Goal: Transaction & Acquisition: Purchase product/service

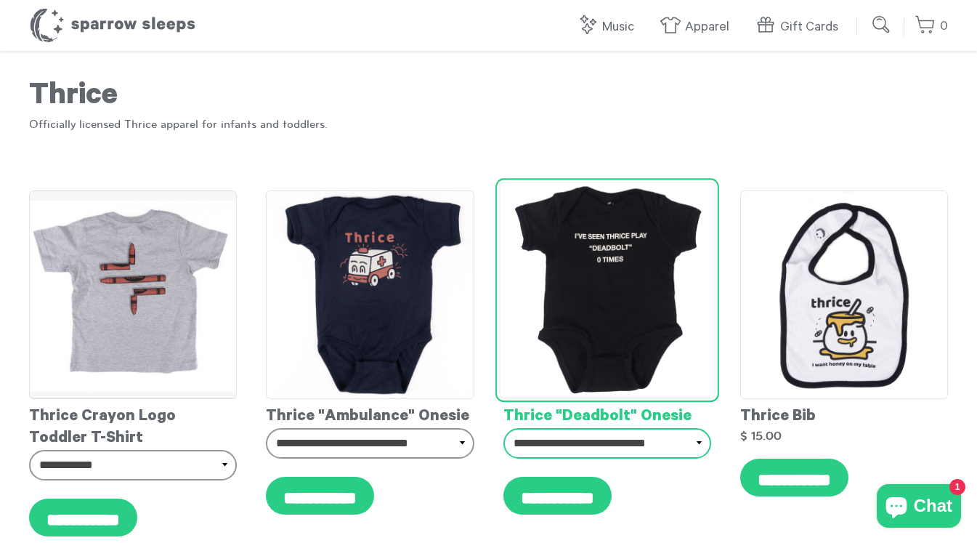
click at [631, 446] on select "**********" at bounding box center [607, 443] width 208 height 31
click at [605, 251] on img at bounding box center [607, 290] width 216 height 216
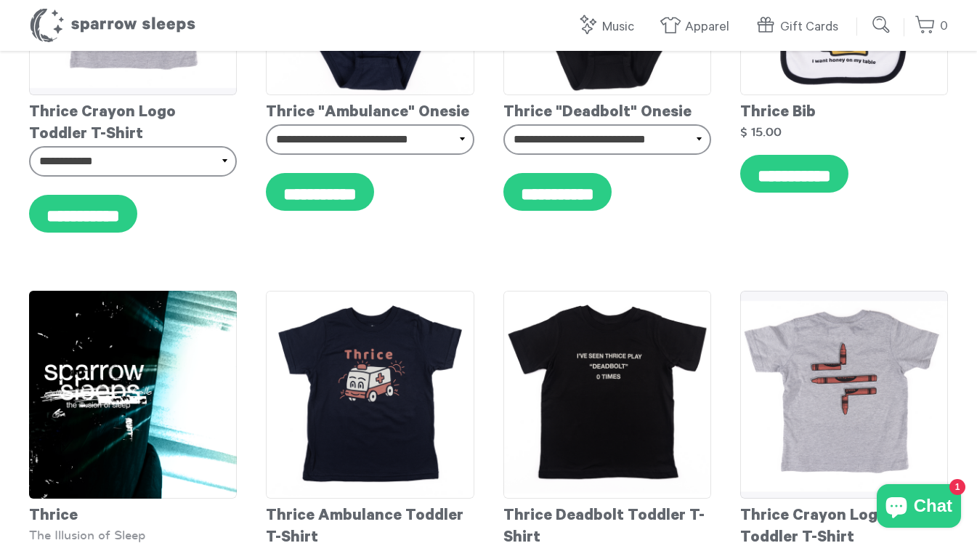
scroll to position [26, 0]
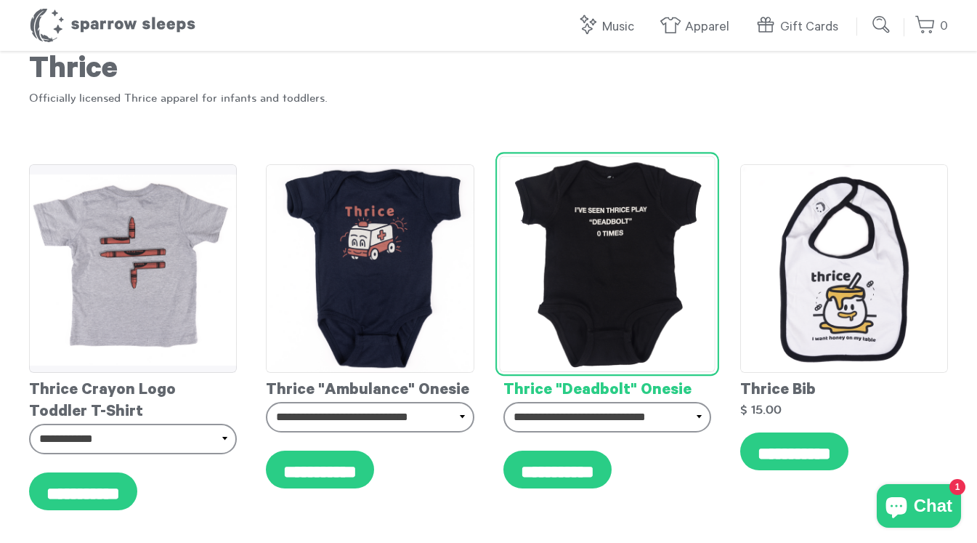
click at [553, 207] on img at bounding box center [607, 264] width 216 height 216
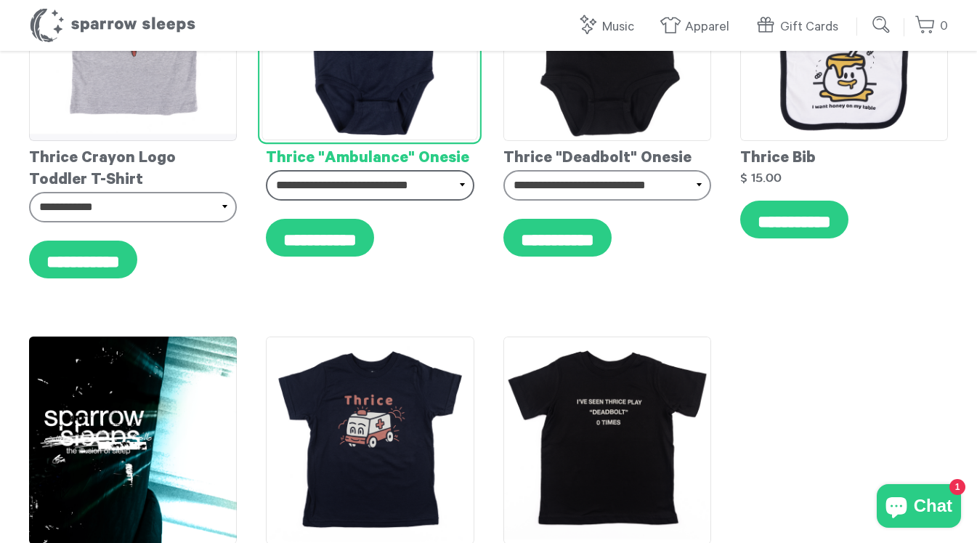
scroll to position [450, 0]
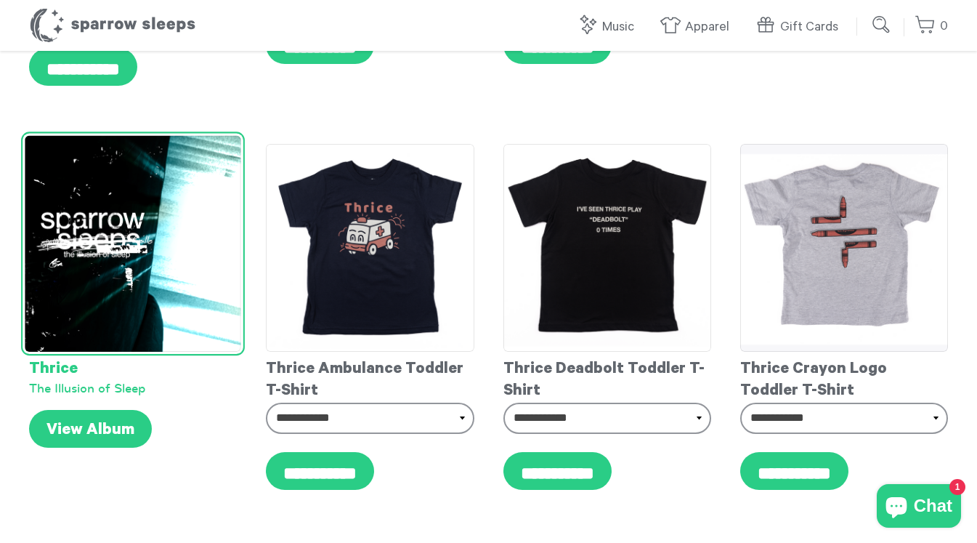
click at [121, 243] on img at bounding box center [133, 244] width 216 height 216
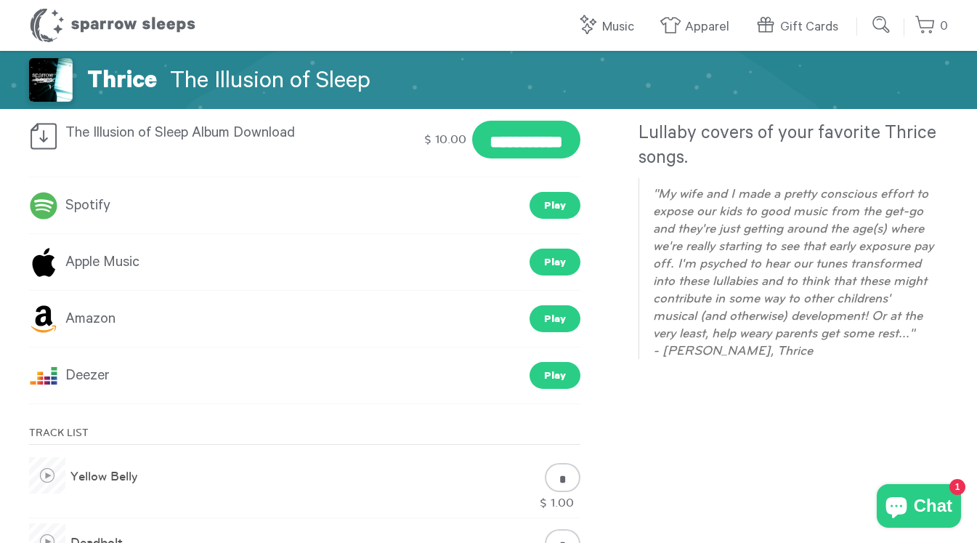
scroll to position [304, 0]
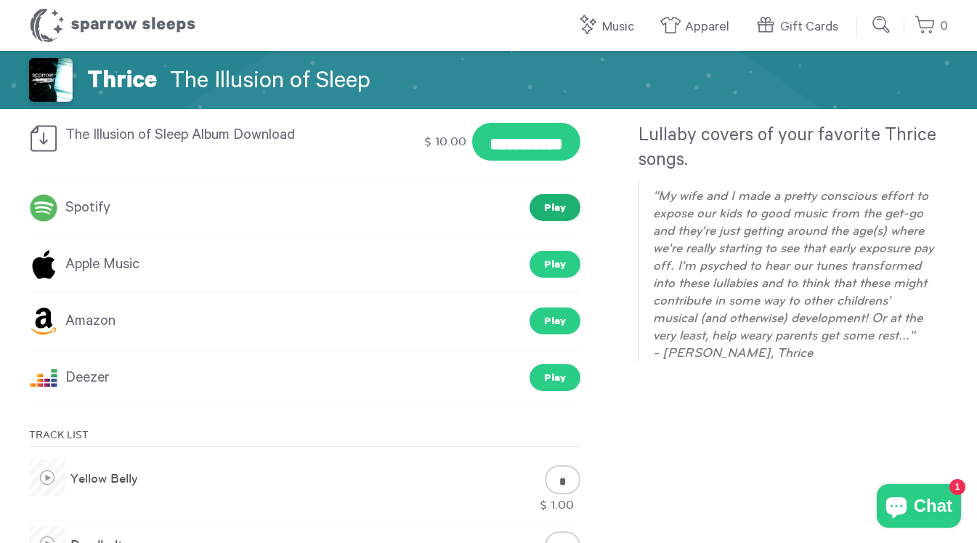
click at [552, 208] on link "Play" at bounding box center [554, 207] width 51 height 27
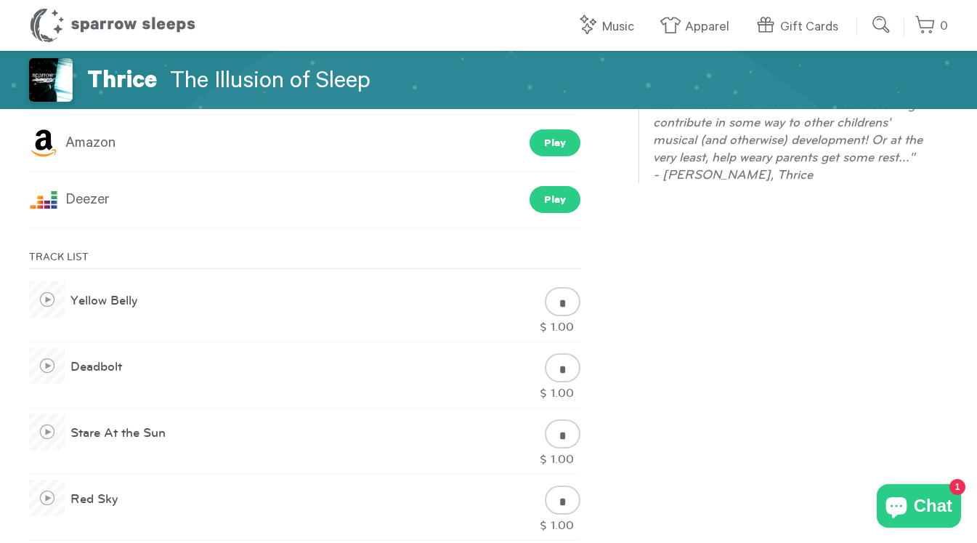
scroll to position [484, 0]
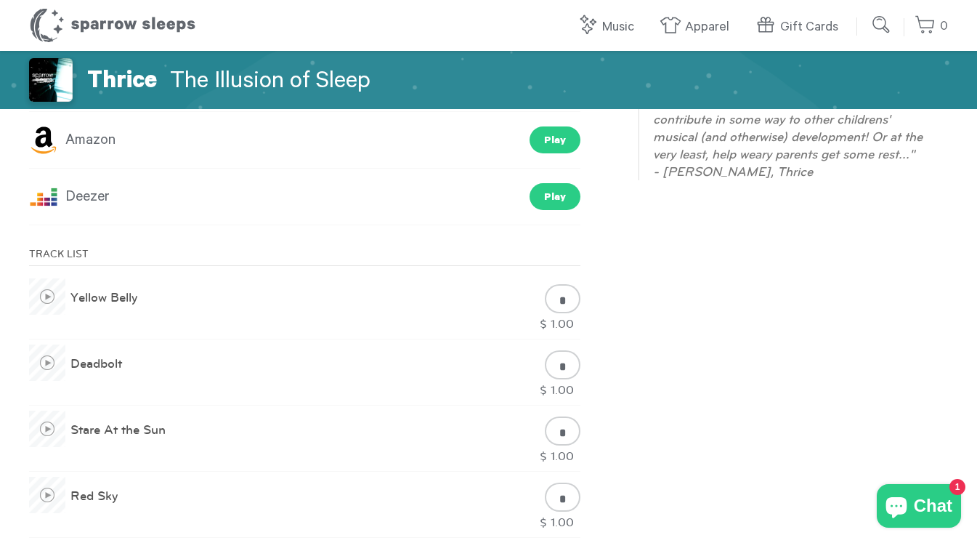
click at [918, 497] on span "Chat" at bounding box center [933, 506] width 38 height 22
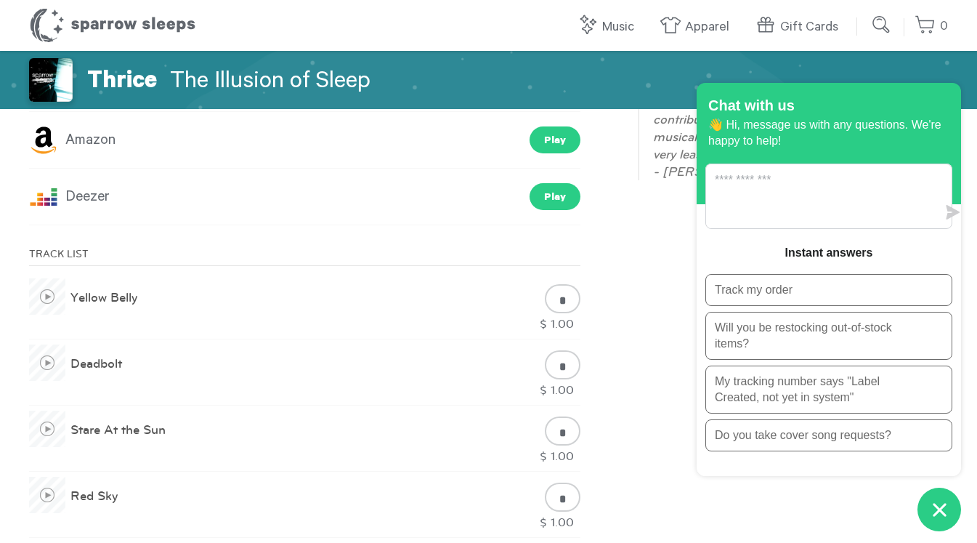
click at [930, 506] on icon "Chat window" at bounding box center [939, 509] width 23 height 23
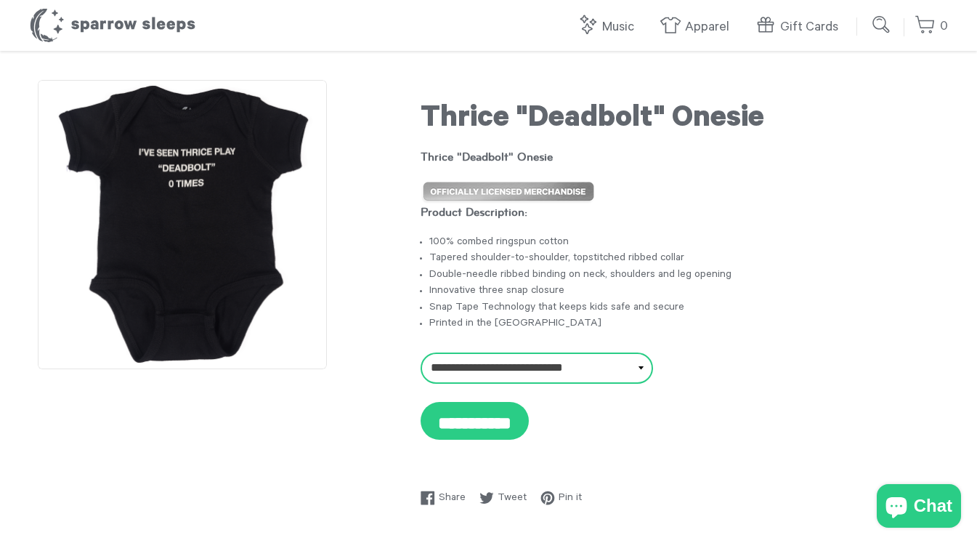
click at [540, 359] on select "**********" at bounding box center [537, 367] width 232 height 31
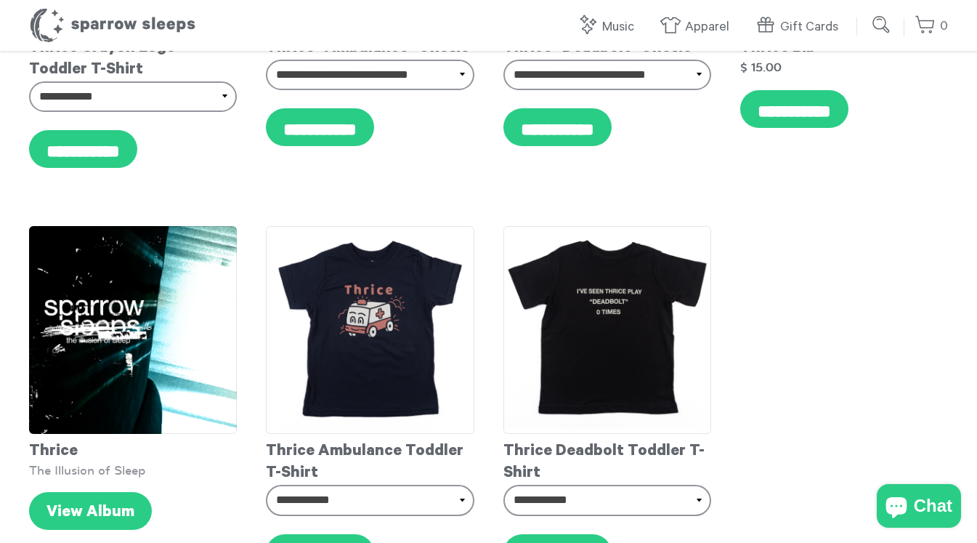
scroll to position [375, 0]
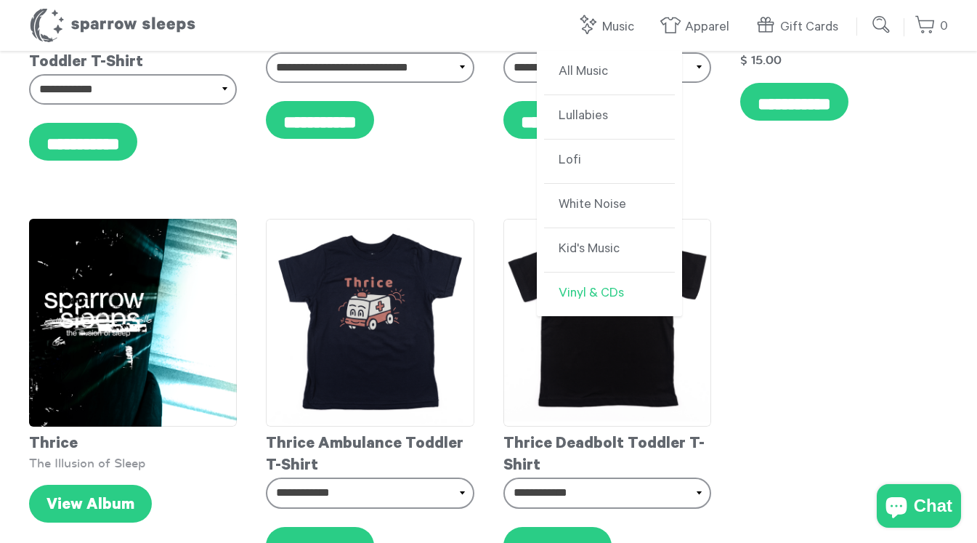
click at [576, 291] on link "Vinyl & CDs" at bounding box center [609, 294] width 131 height 44
